Goal: Information Seeking & Learning: Learn about a topic

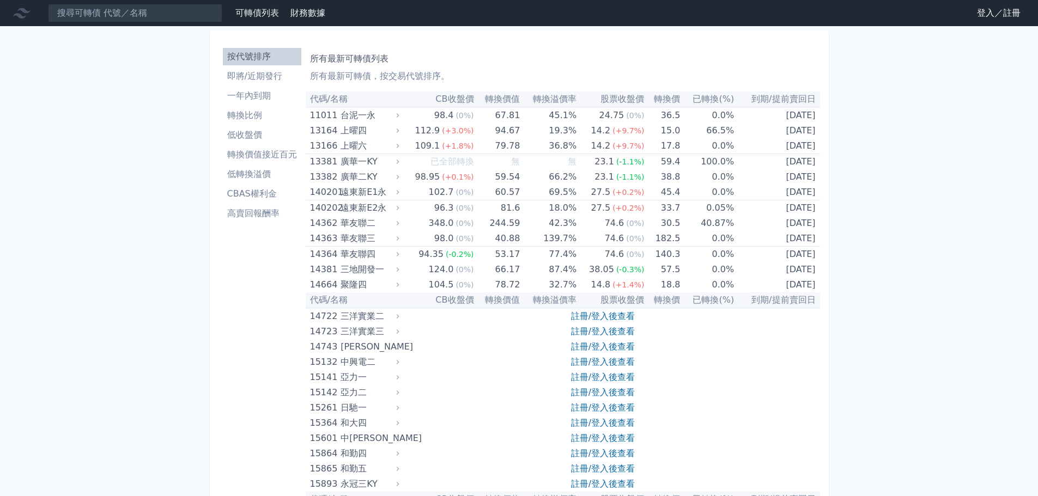
click at [995, 14] on link "登入／註冊" at bounding box center [998, 12] width 61 height 17
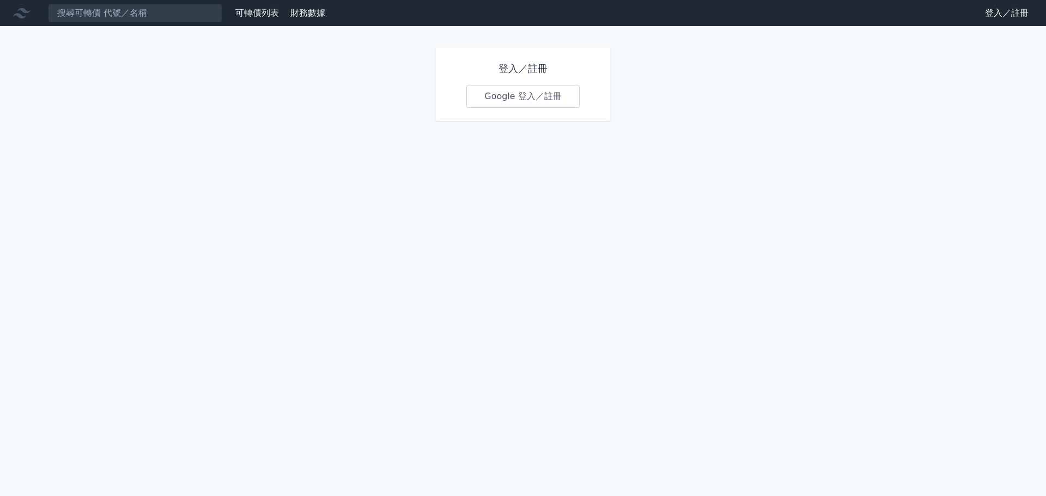
click at [540, 98] on link "Google 登入／註冊" at bounding box center [522, 96] width 113 height 23
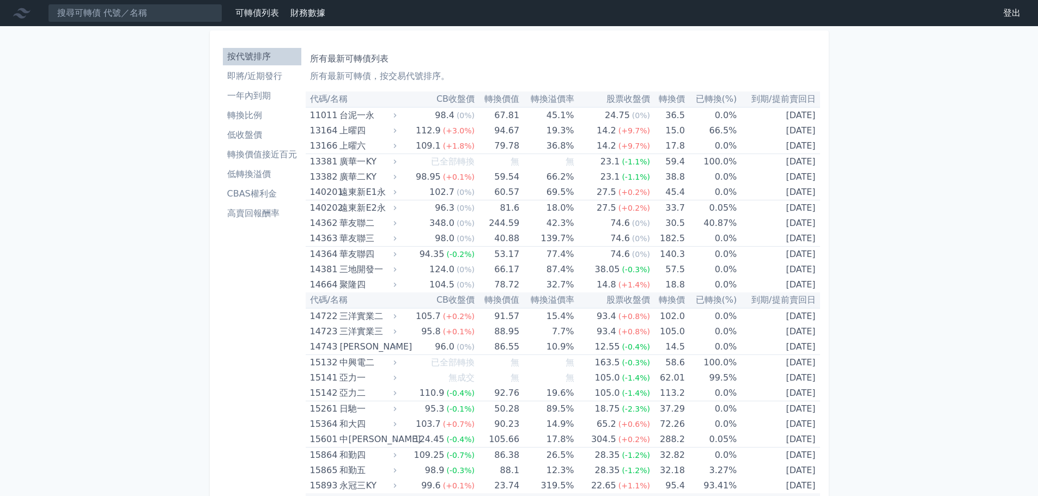
click at [460, 100] on th "CB收盤價" at bounding box center [437, 100] width 76 height 16
click at [262, 136] on li "低收盤價" at bounding box center [262, 135] width 78 height 13
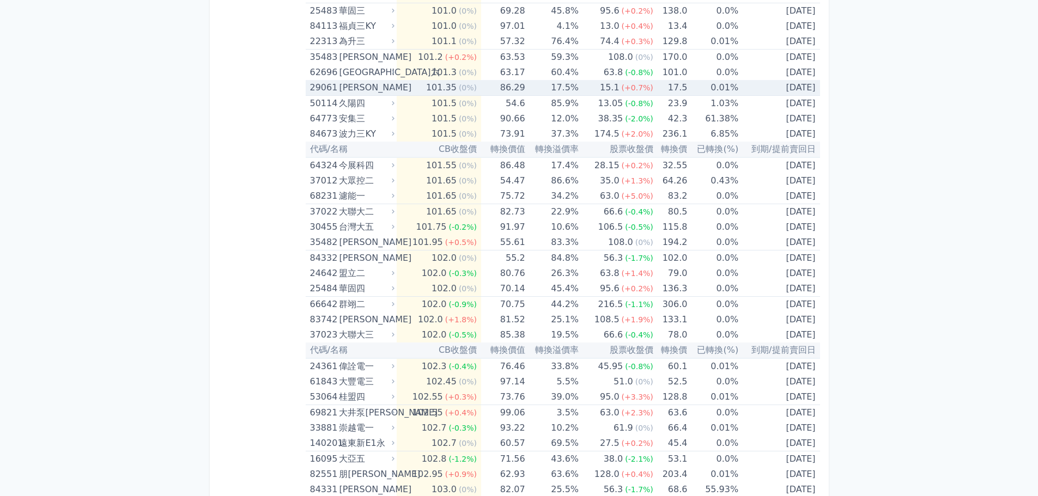
scroll to position [1962, 0]
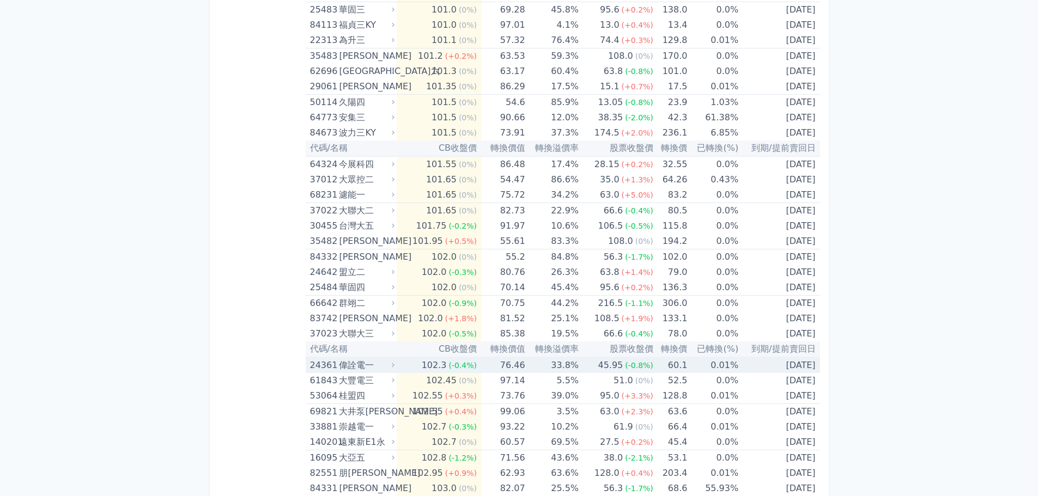
click at [357, 368] on div "偉詮電一" at bounding box center [365, 365] width 53 height 15
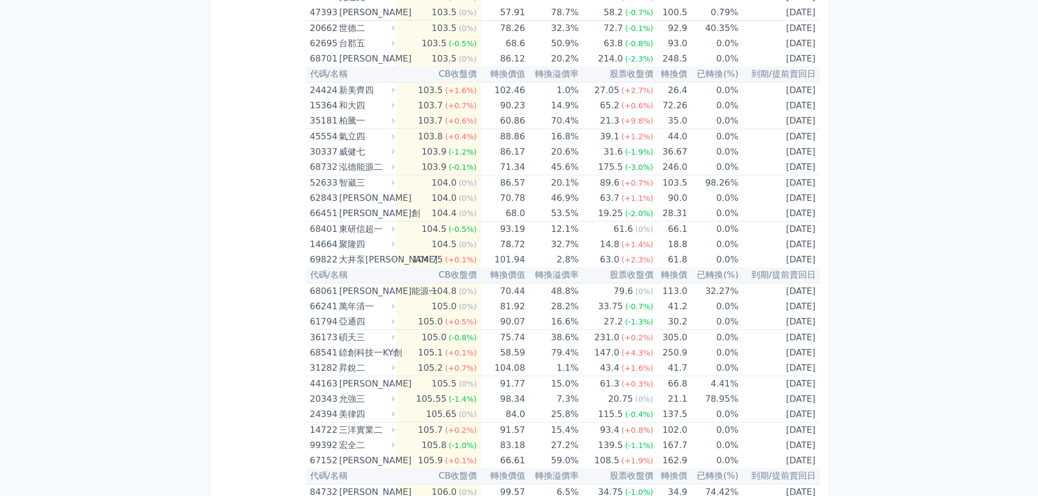
scroll to position [3052, 0]
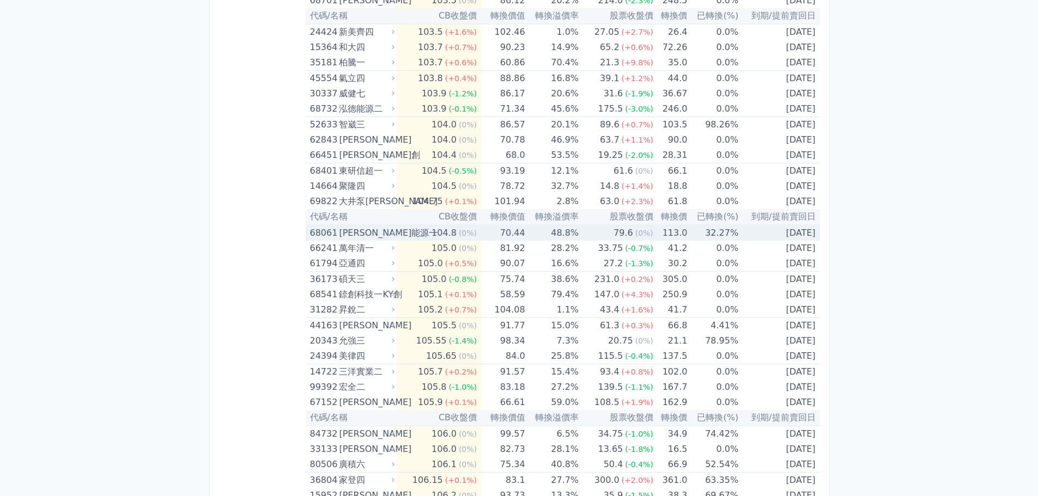
click at [339, 234] on div "68061 [PERSON_NAME]能源一" at bounding box center [350, 233] width 80 height 15
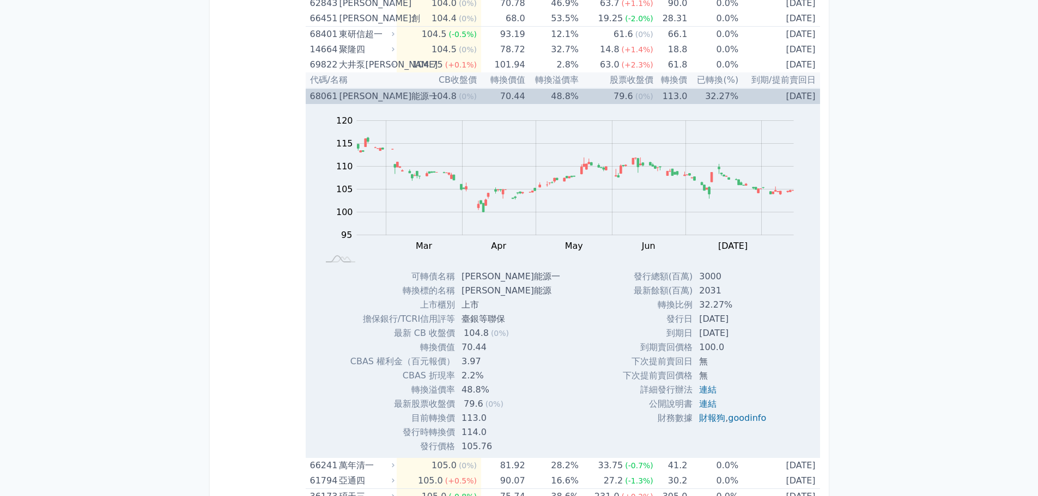
scroll to position [3215, 0]
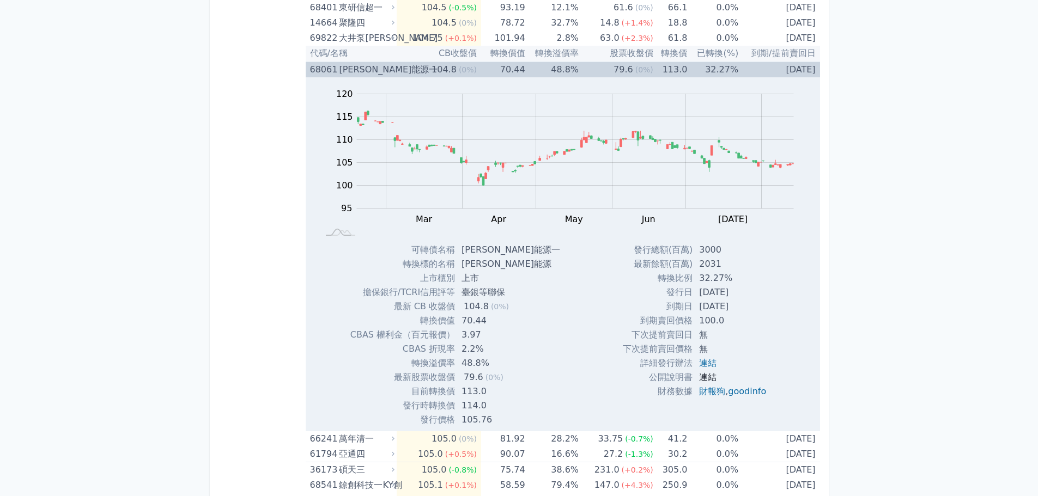
click at [705, 377] on link "連結" at bounding box center [707, 377] width 17 height 10
